Goal: Check status: Check status

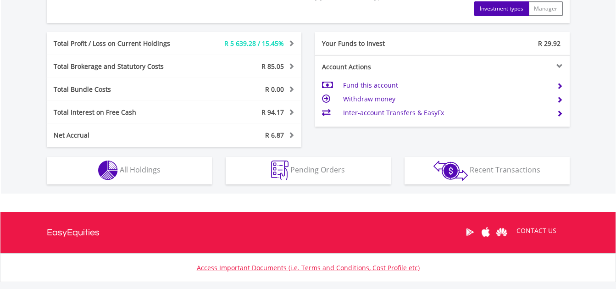
scroll to position [487, 0]
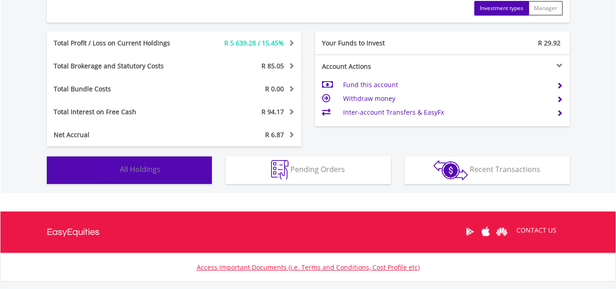
click at [138, 167] on span "All Holdings" at bounding box center [140, 169] width 41 height 10
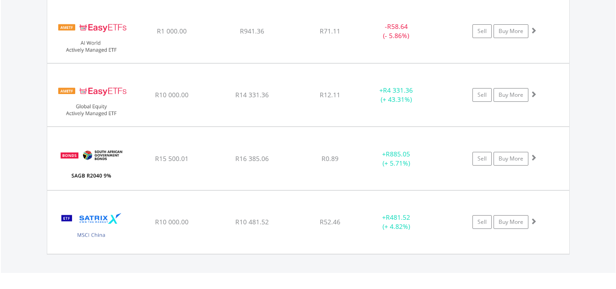
scroll to position [745, 0]
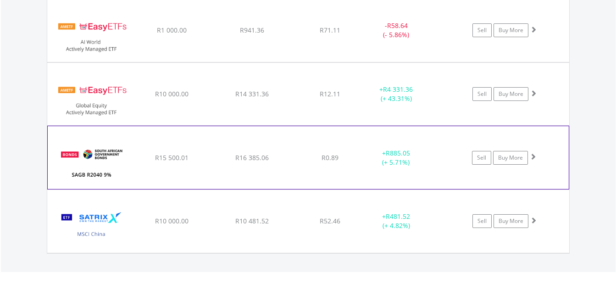
click at [286, 62] on div "﻿ SAGB R2040 9% 31/01/40 R15 500.01 R16 385.06 R0.89 + R885.05 (+ 5.71%) Sell B…" at bounding box center [308, 30] width 522 height 63
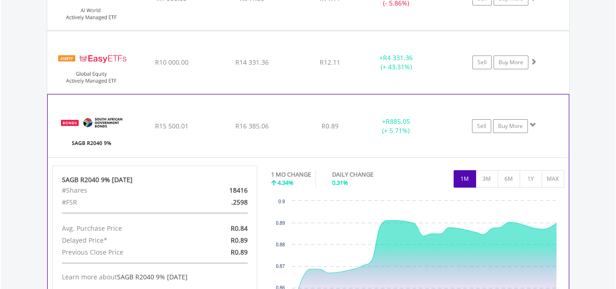
scroll to position [787, 0]
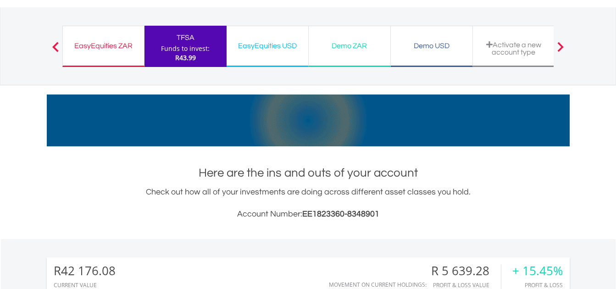
scroll to position [0, 0]
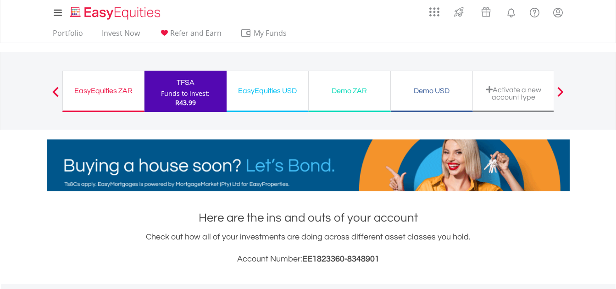
click at [92, 91] on div "EasyEquities ZAR" at bounding box center [103, 90] width 70 height 13
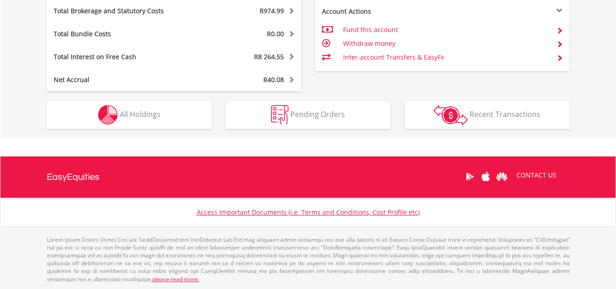
scroll to position [88, 174]
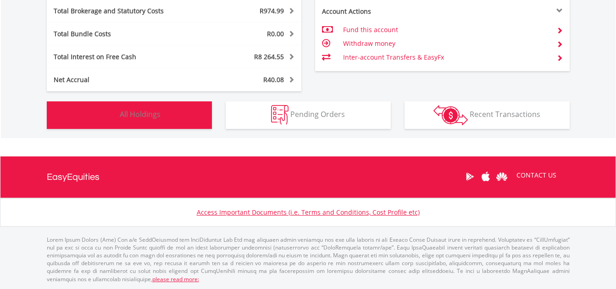
click at [121, 112] on span "All Holdings" at bounding box center [140, 114] width 41 height 10
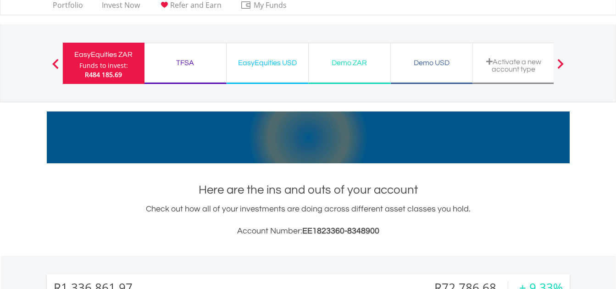
scroll to position [0, 0]
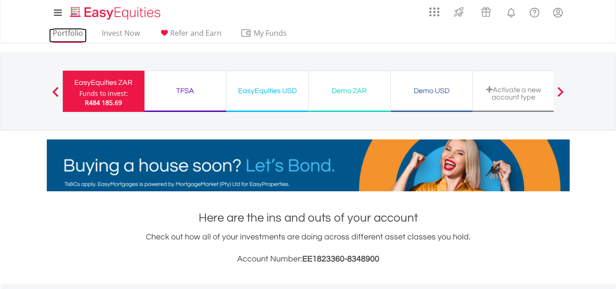
click at [68, 32] on link "Portfolio" at bounding box center [68, 35] width 38 height 14
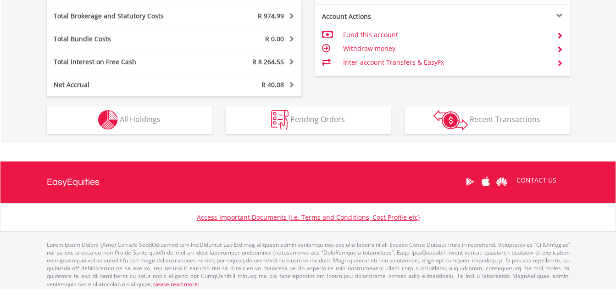
scroll to position [561, 0]
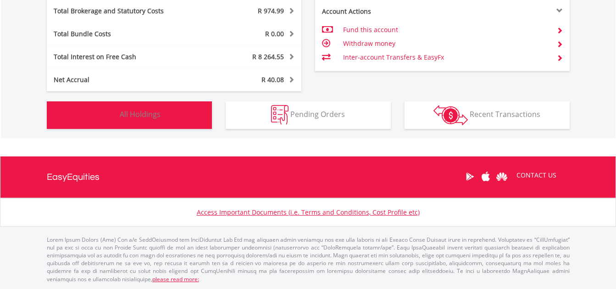
click at [148, 112] on span "All Holdings" at bounding box center [140, 114] width 41 height 10
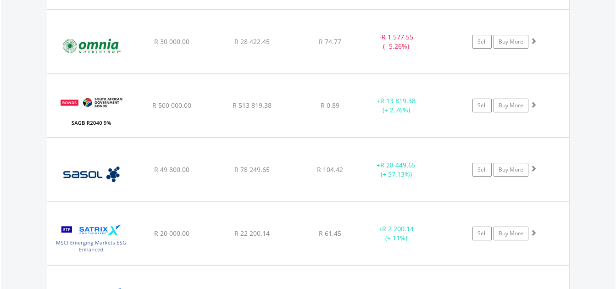
scroll to position [1124, 0]
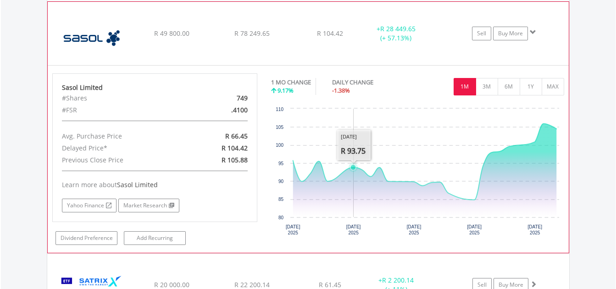
scroll to position [1221, 0]
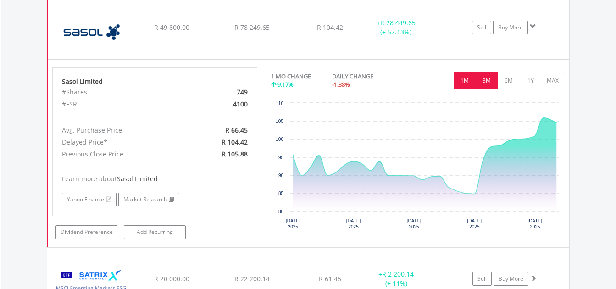
click at [487, 79] on button "3M" at bounding box center [487, 80] width 22 height 17
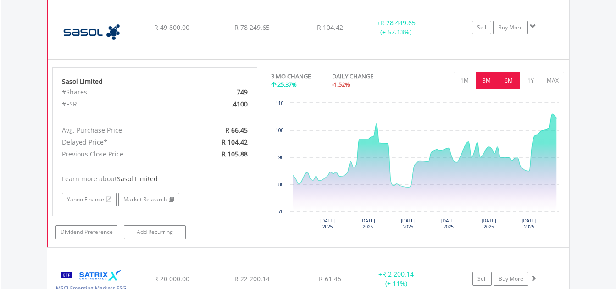
click at [513, 80] on button "6M" at bounding box center [509, 80] width 22 height 17
